Goal: Find contact information: Find contact information

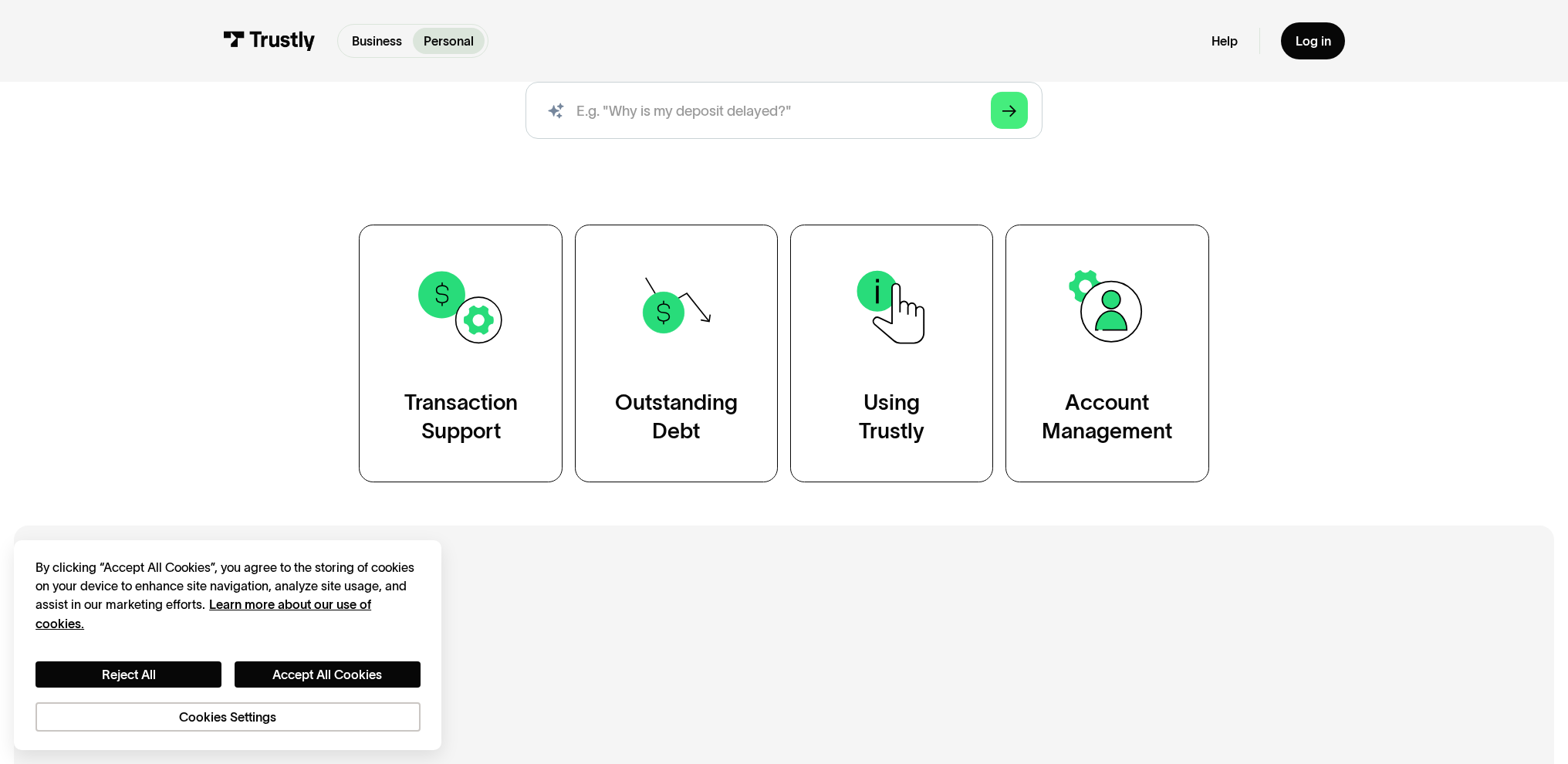
scroll to position [304, 0]
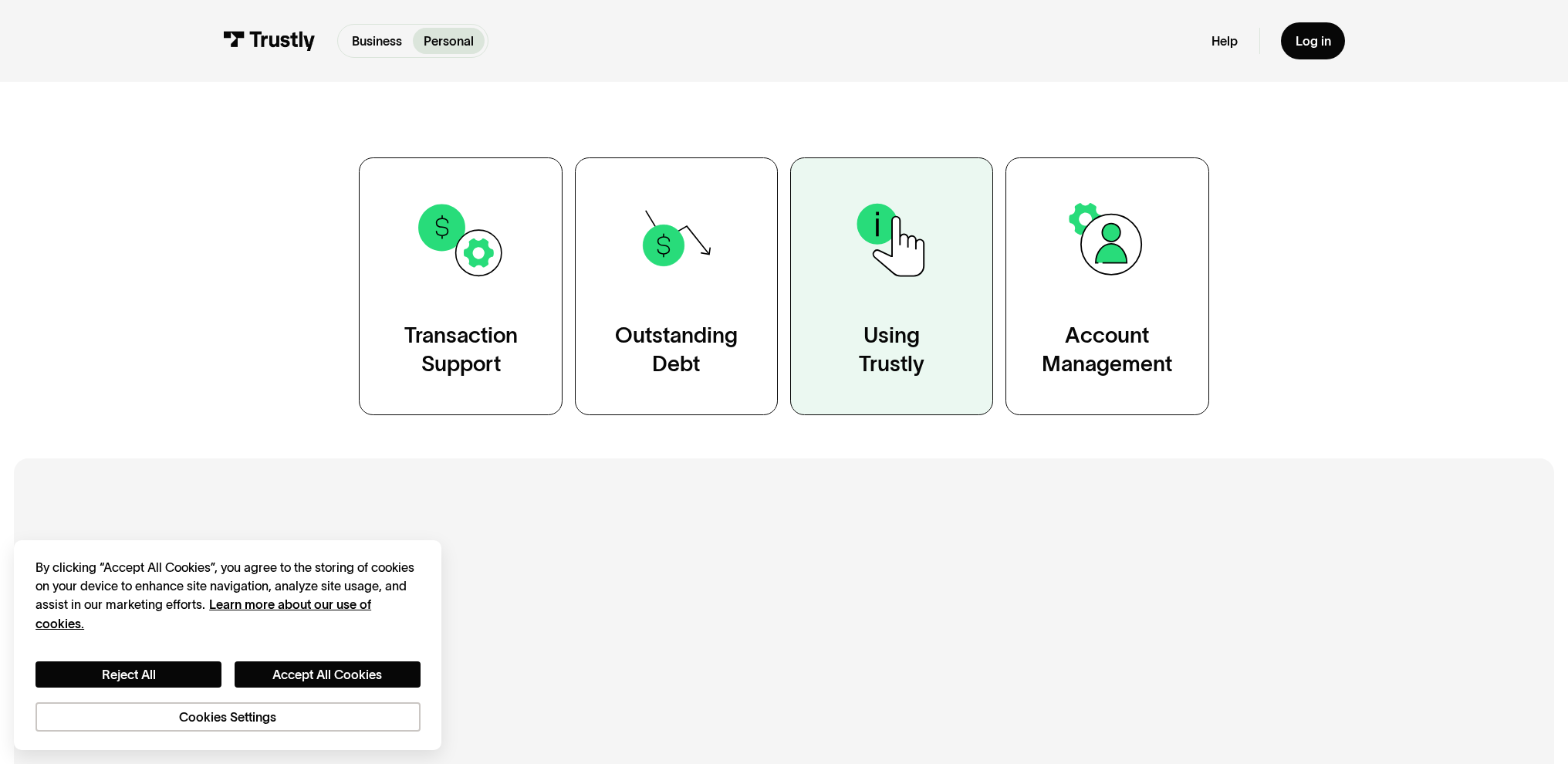
click at [924, 379] on div "Using Trustly" at bounding box center [891, 351] width 65 height 57
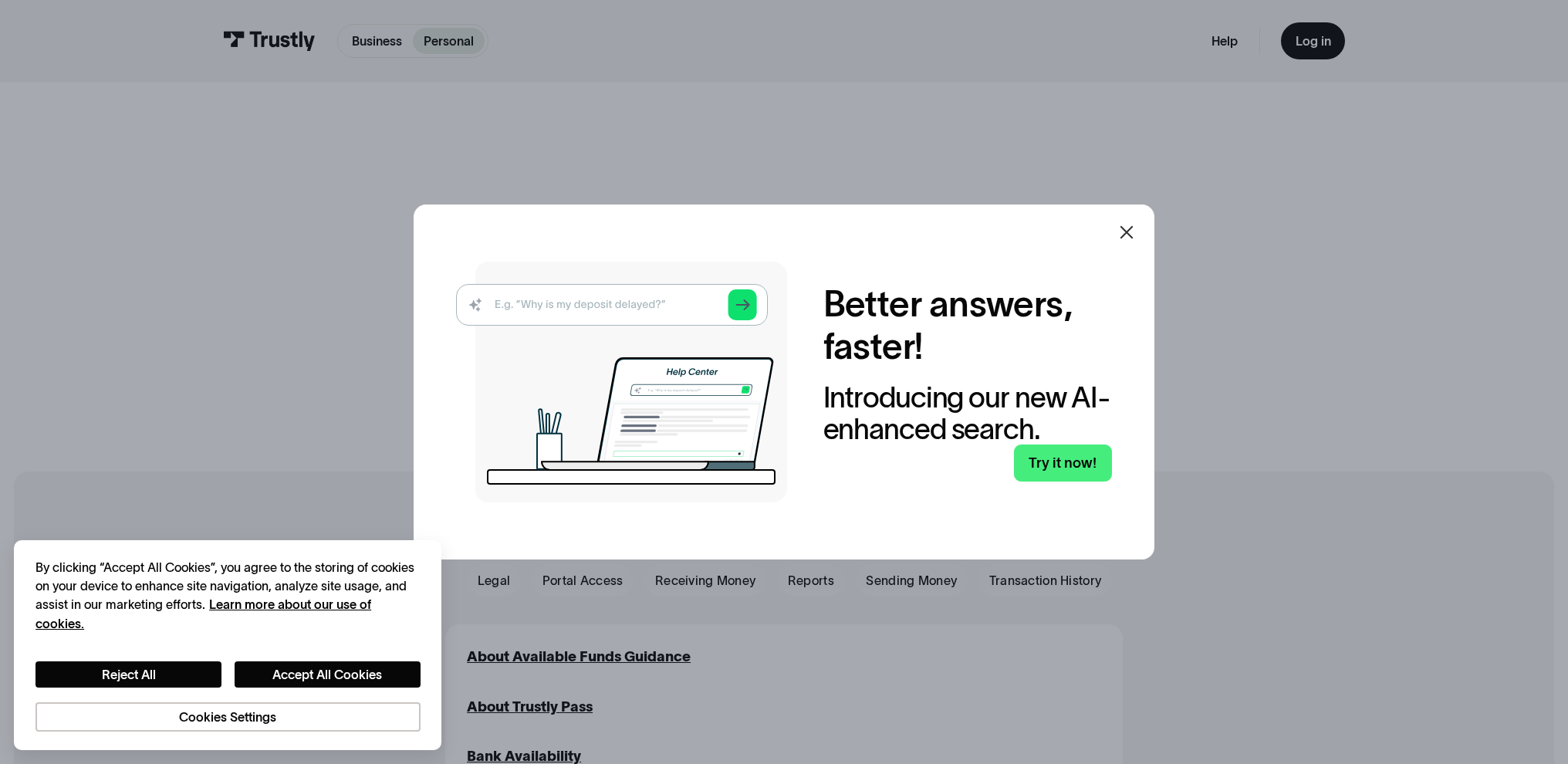
click at [1124, 223] on icon at bounding box center [1126, 232] width 18 height 18
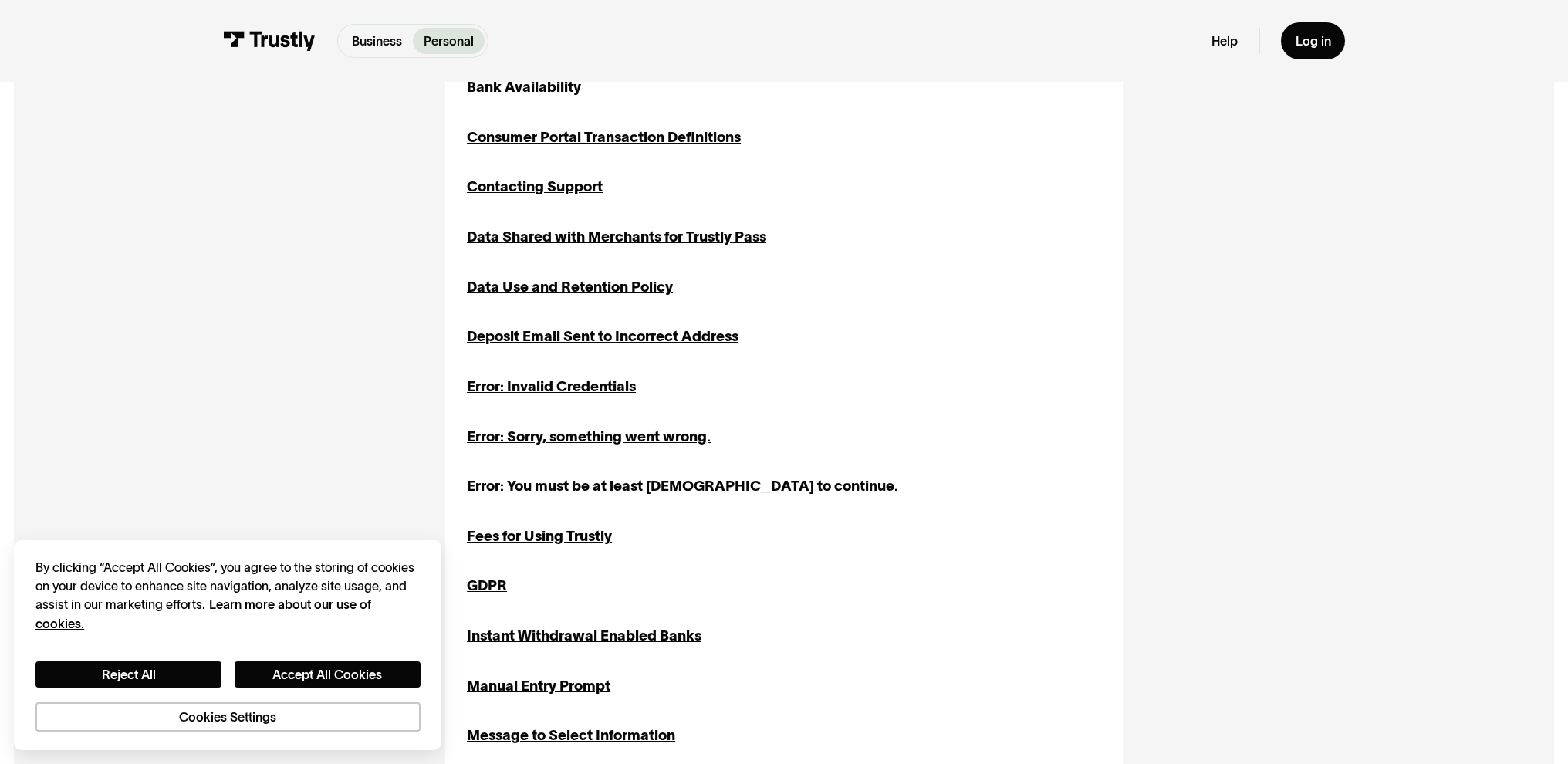
scroll to position [675, 0]
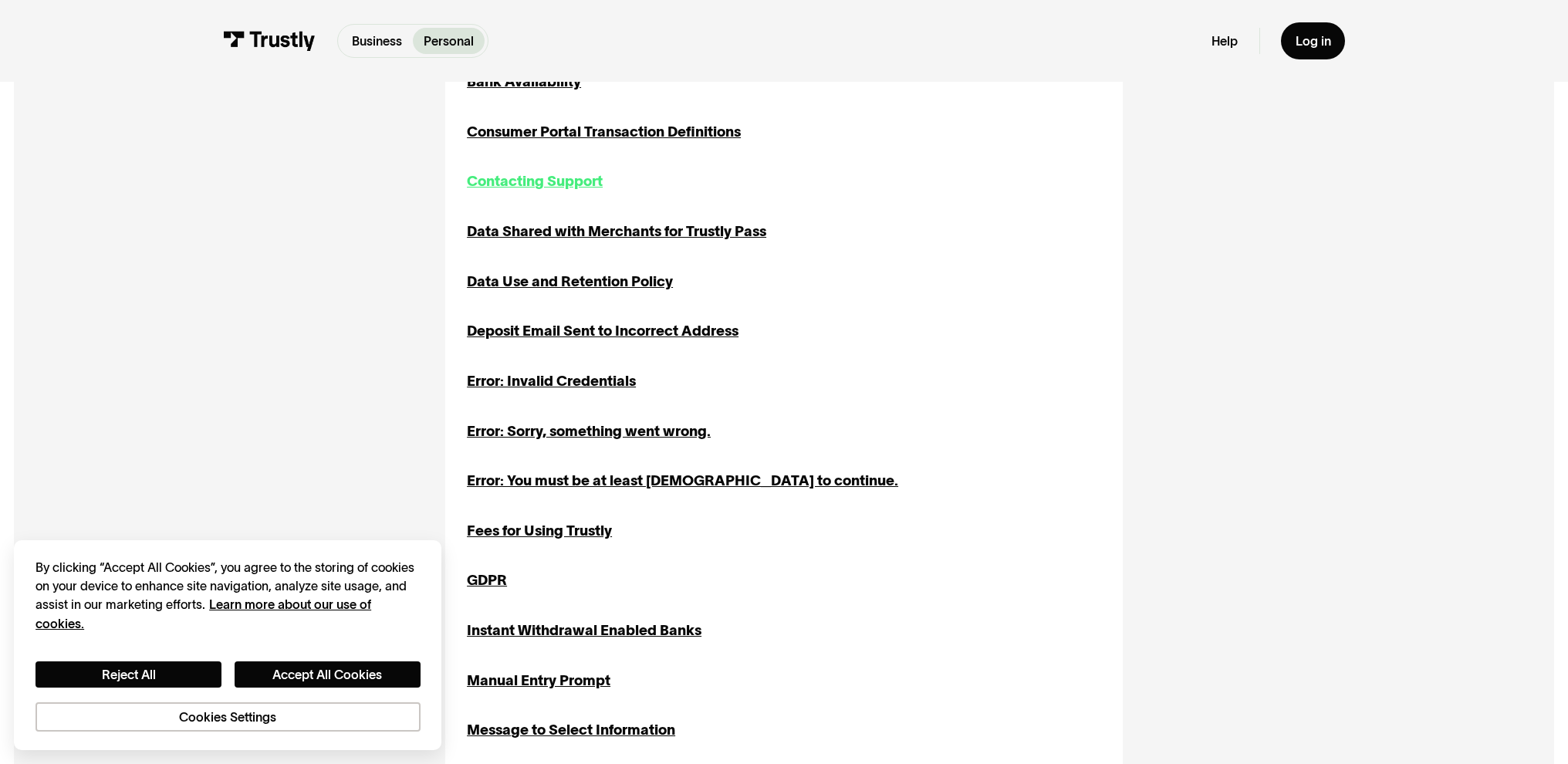
click at [484, 192] on div "Contacting Support" at bounding box center [535, 180] width 136 height 21
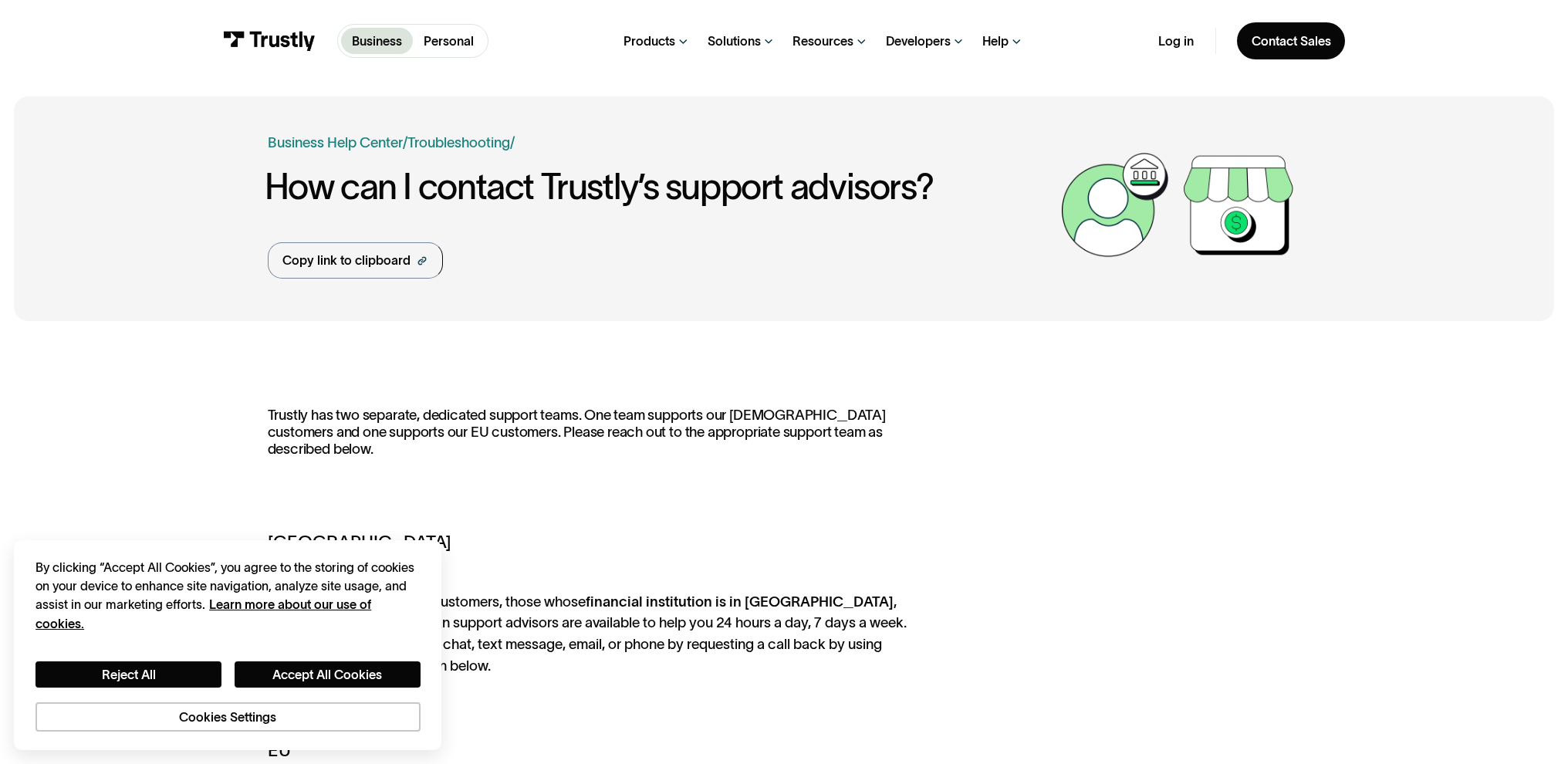
click at [609, 546] on div "Trustly has two separate, dedicated support teams. One team supports our North …" at bounding box center [600, 645] width 665 height 478
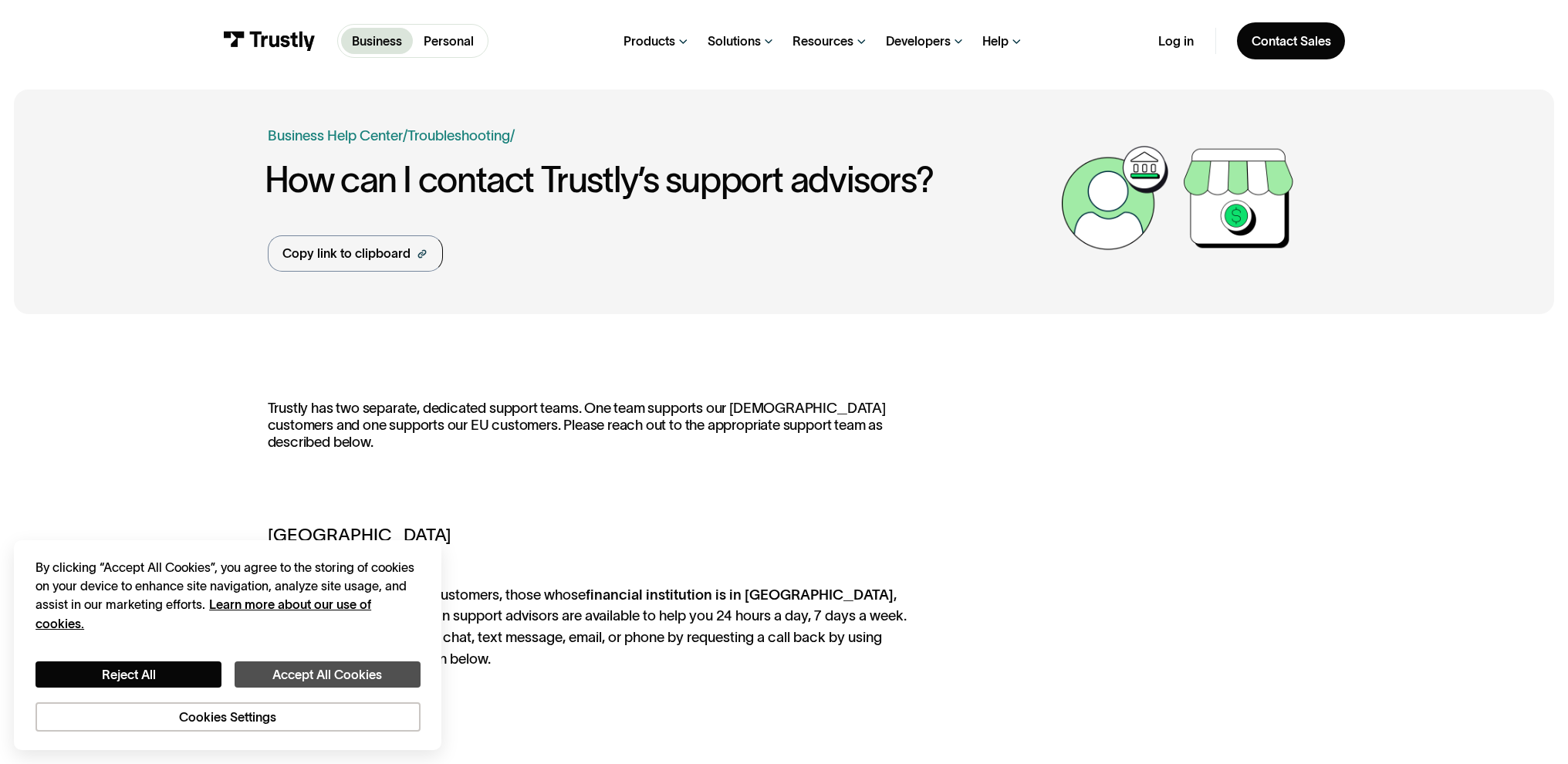
scroll to position [9, 0]
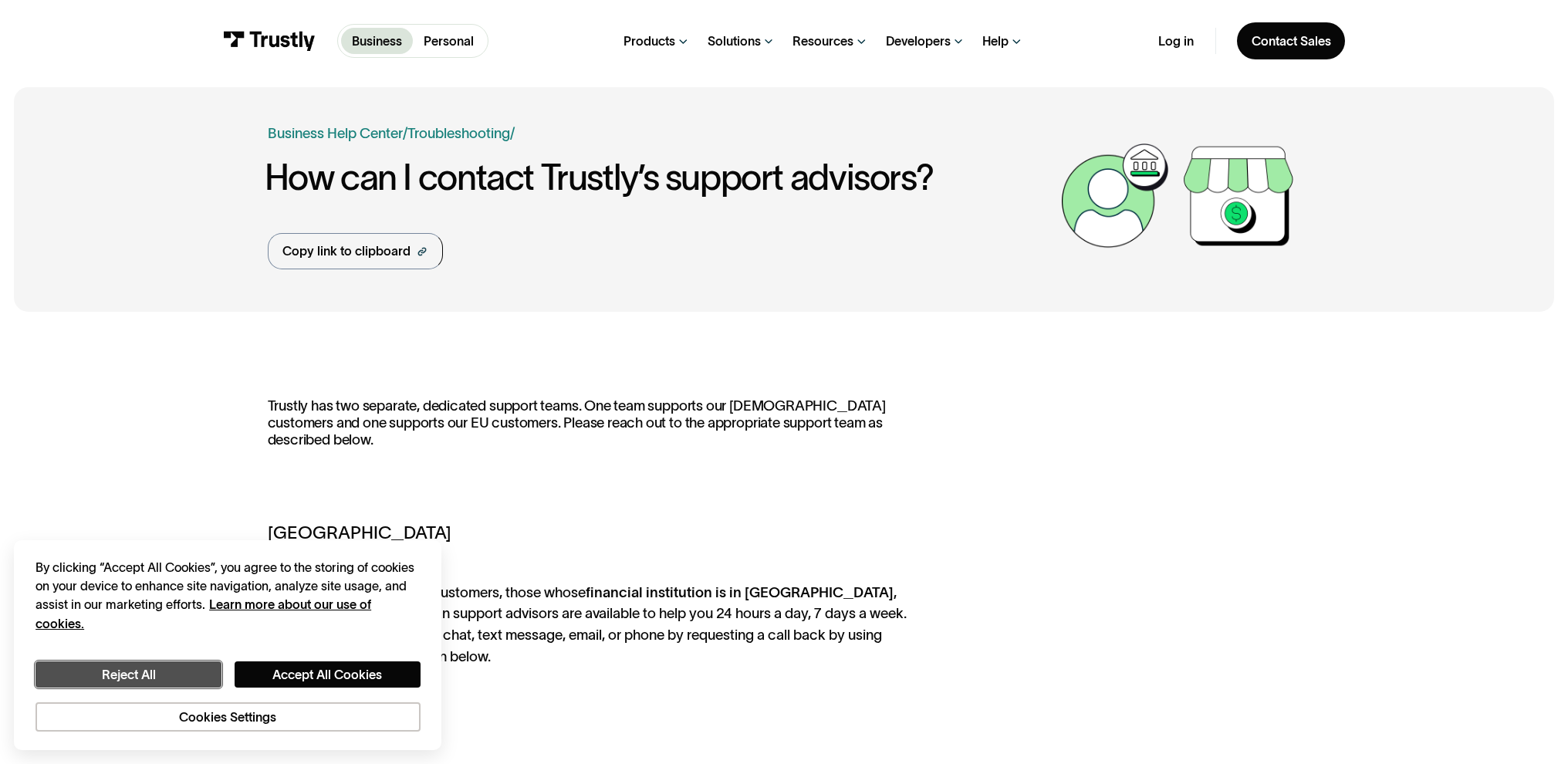
click at [156, 662] on button "Reject All" at bounding box center [129, 675] width 186 height 27
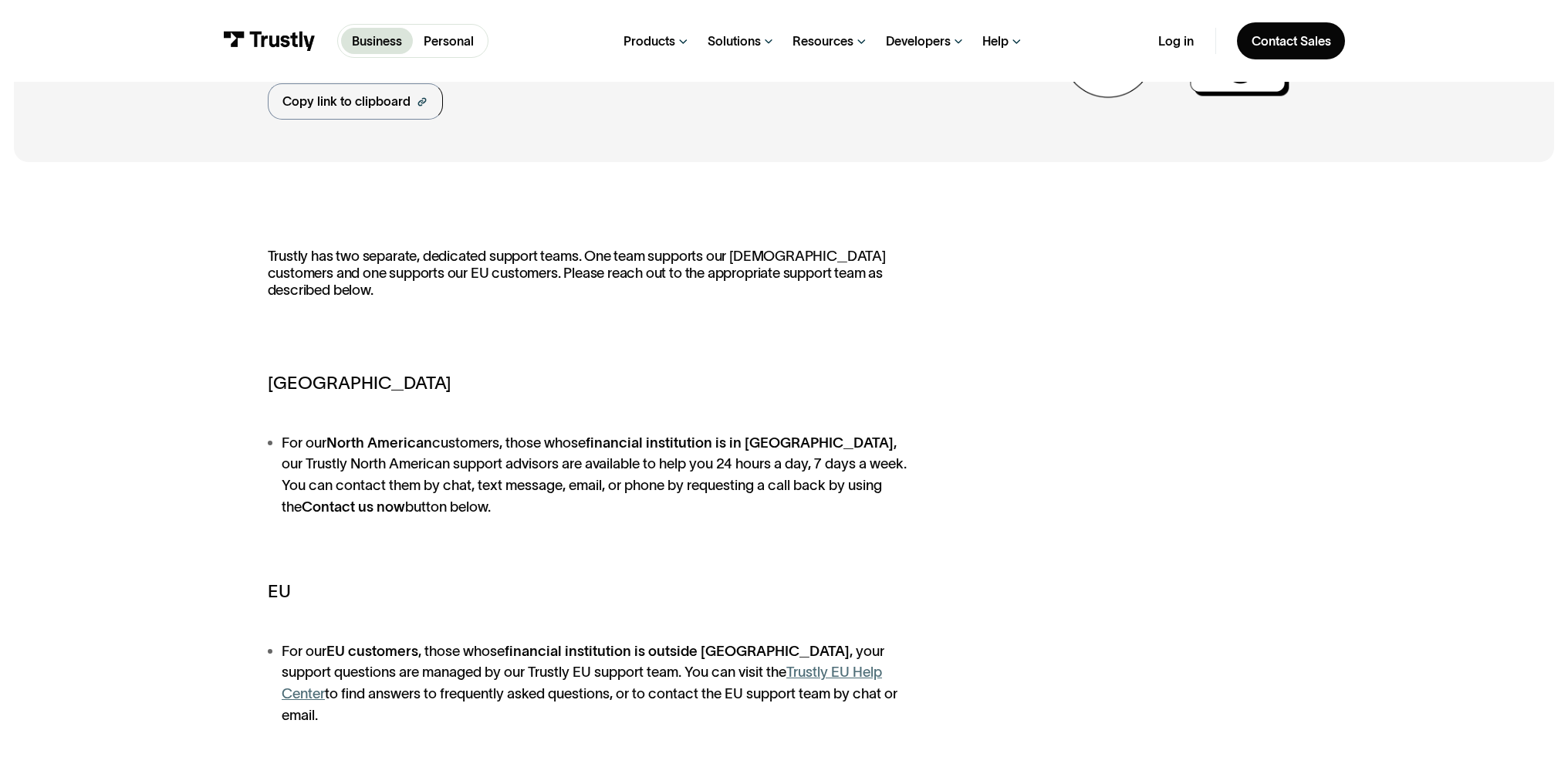
scroll to position [0, 0]
